Goal: Transaction & Acquisition: Obtain resource

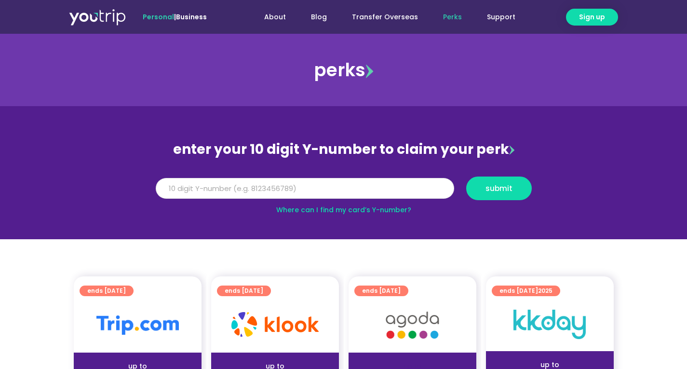
click at [265, 185] on input "Y Number" at bounding box center [305, 188] width 299 height 21
type input "8191467985"
click at [516, 186] on span "submit" at bounding box center [499, 188] width 49 height 7
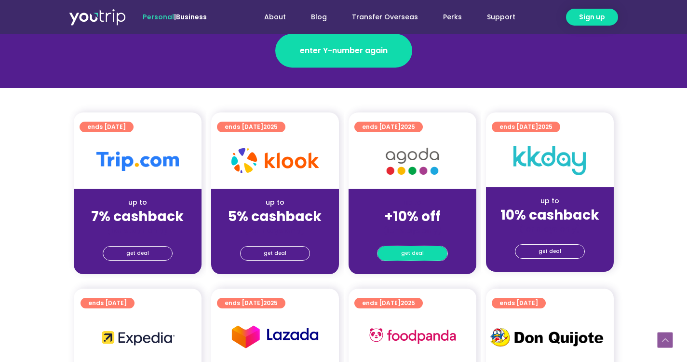
scroll to position [193, 0]
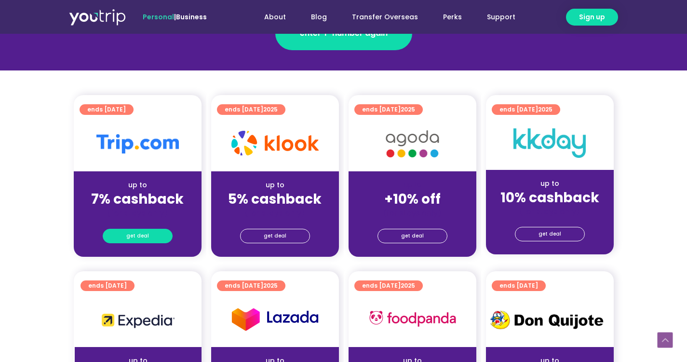
click at [144, 236] on span "get deal" at bounding box center [137, 236] width 23 height 14
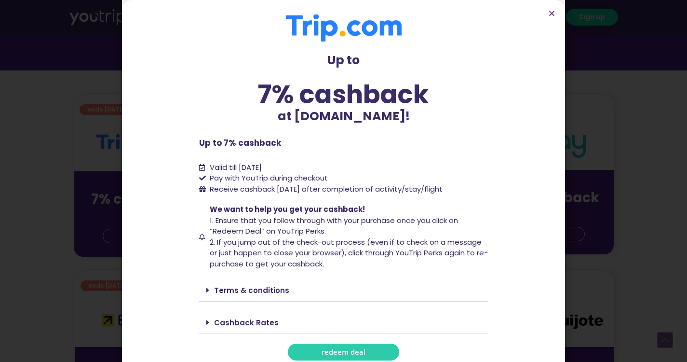
click at [246, 317] on link "Cashback Rates" at bounding box center [246, 322] width 65 height 10
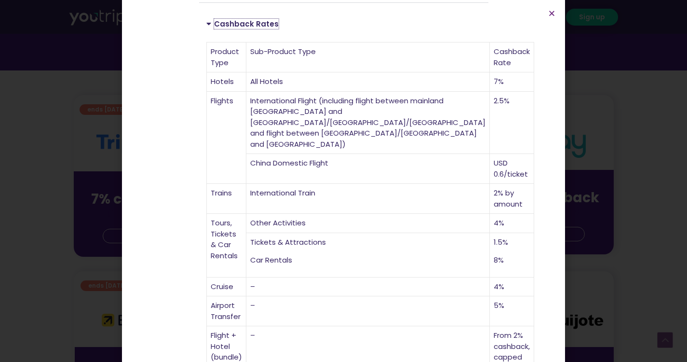
scroll to position [324, 0]
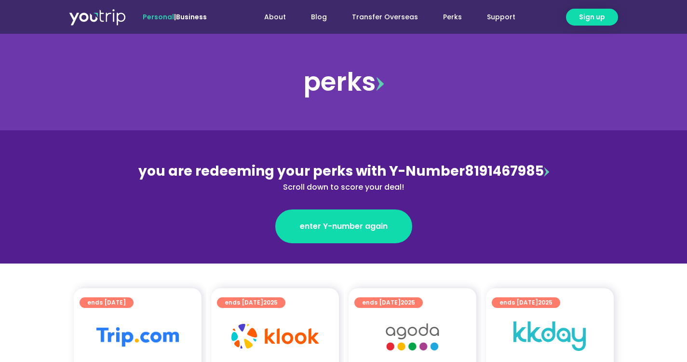
scroll to position [96, 0]
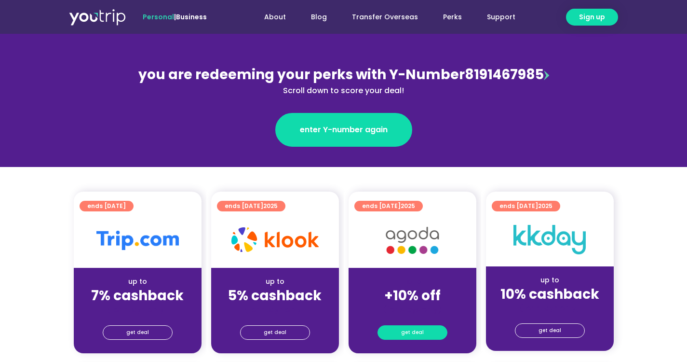
click at [411, 331] on span "get deal" at bounding box center [412, 333] width 23 height 14
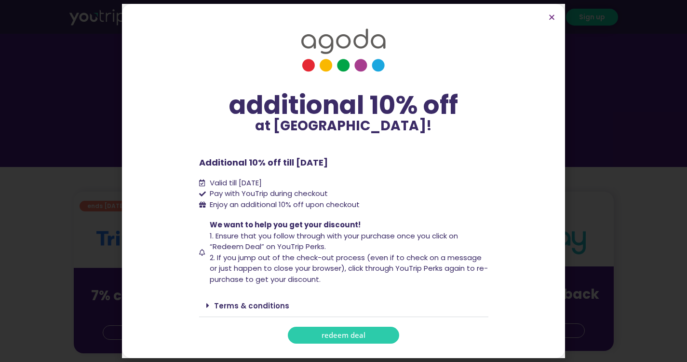
click at [365, 335] on link "redeem deal" at bounding box center [343, 334] width 111 height 17
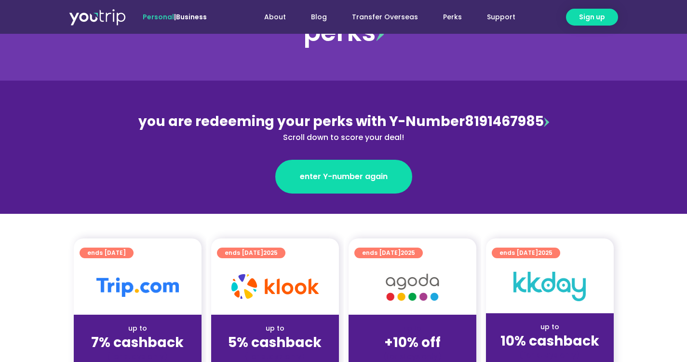
scroll to position [145, 0]
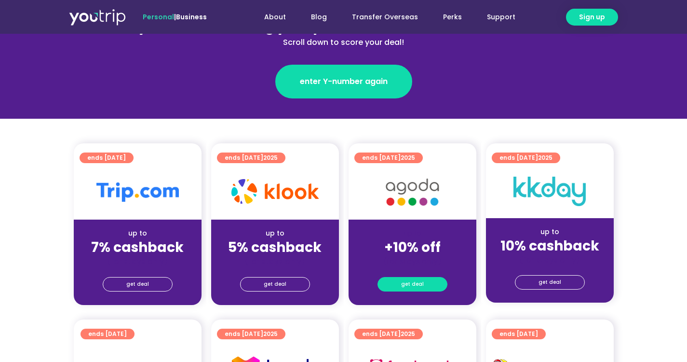
click at [419, 283] on span "get deal" at bounding box center [412, 284] width 23 height 14
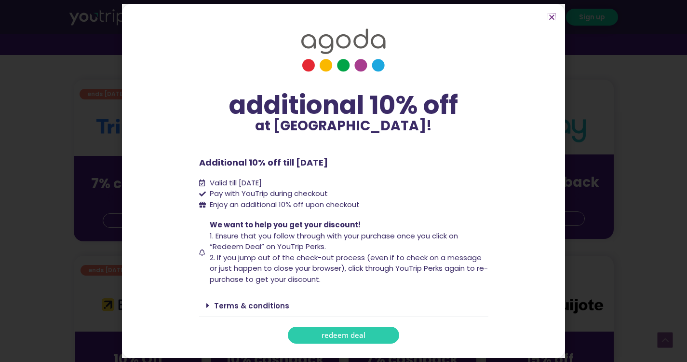
scroll to position [241, 0]
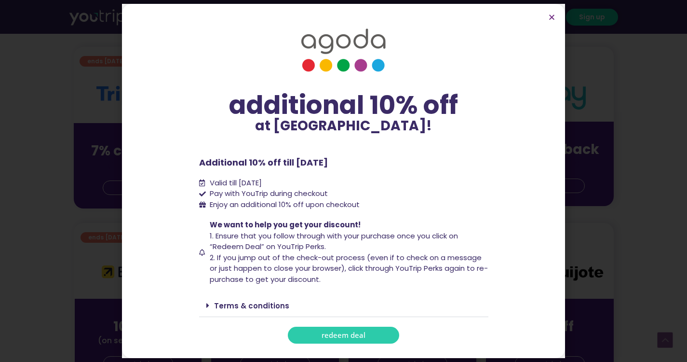
click at [273, 304] on link "Terms & conditions" at bounding box center [251, 305] width 75 height 10
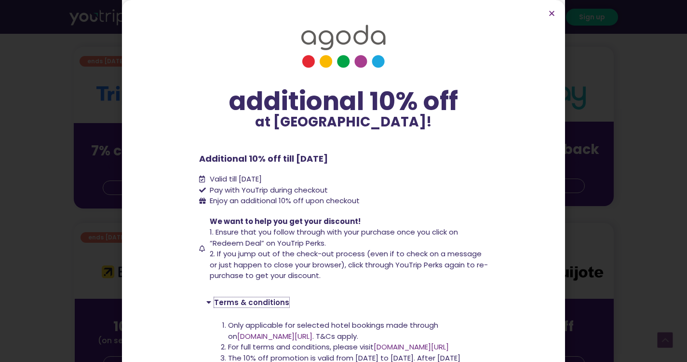
scroll to position [48, 0]
